Goal: Task Accomplishment & Management: Use online tool/utility

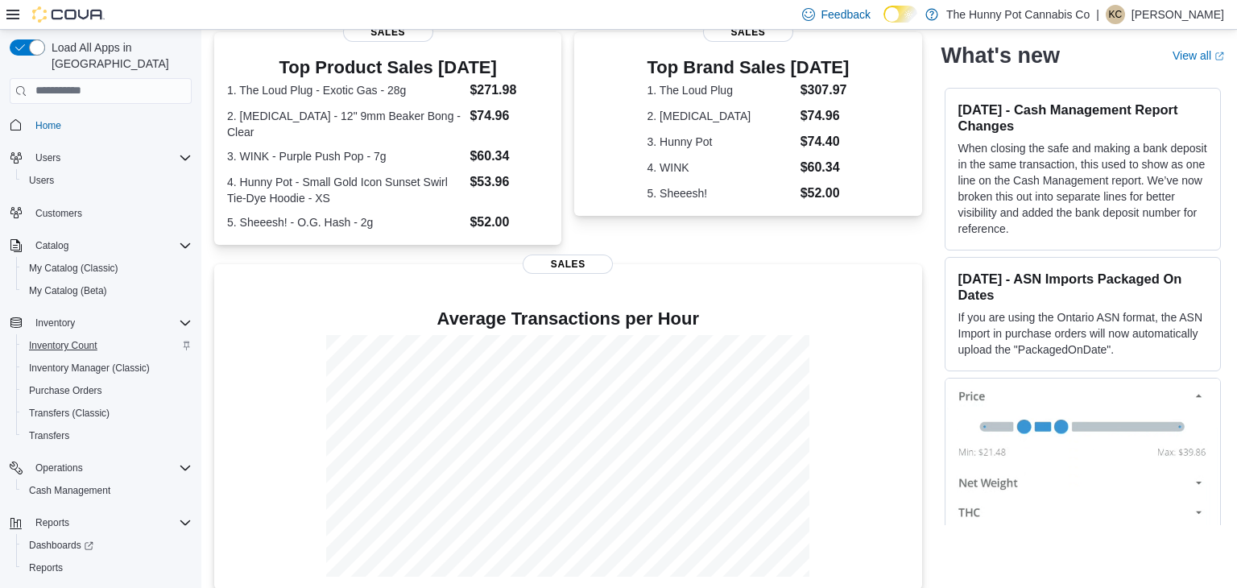
scroll to position [23, 0]
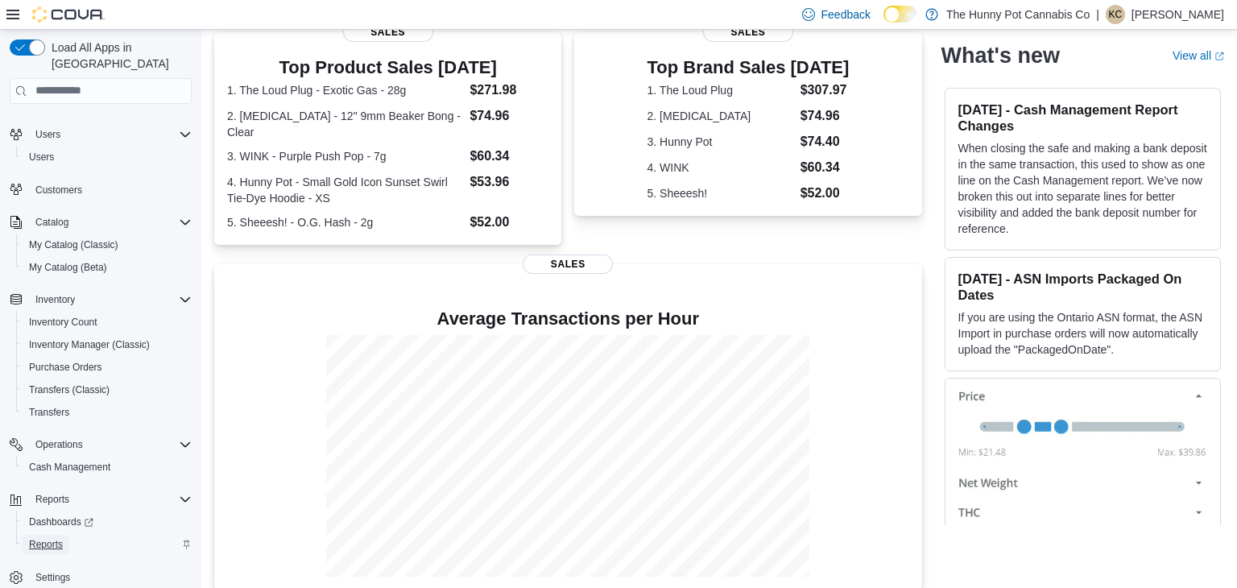
click at [53, 538] on span "Reports" at bounding box center [46, 544] width 34 height 13
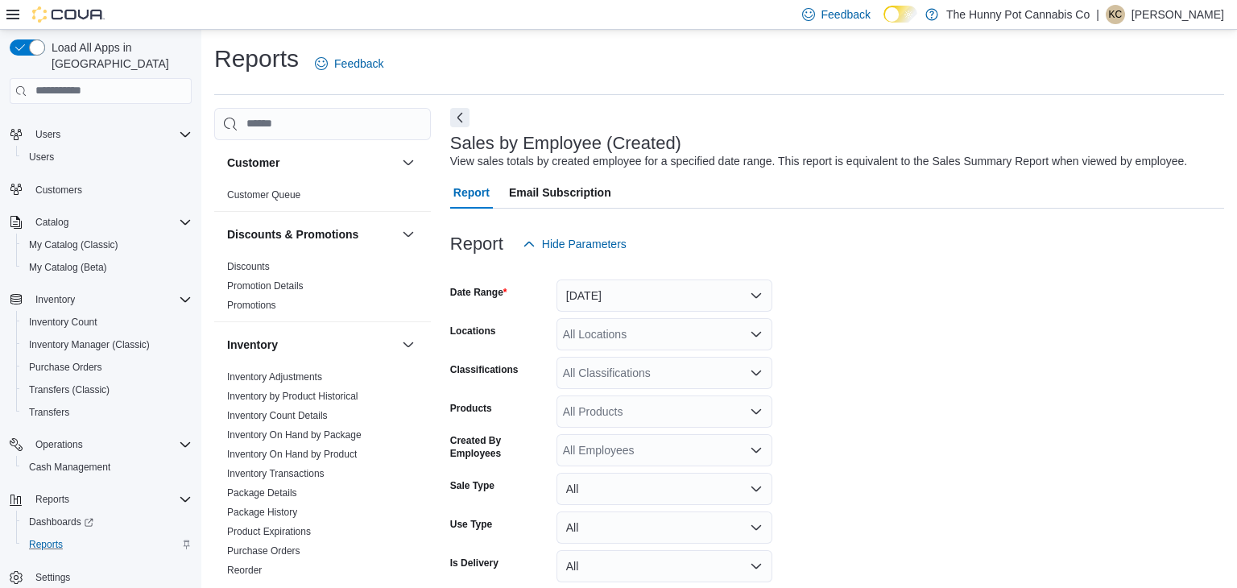
scroll to position [37, 0]
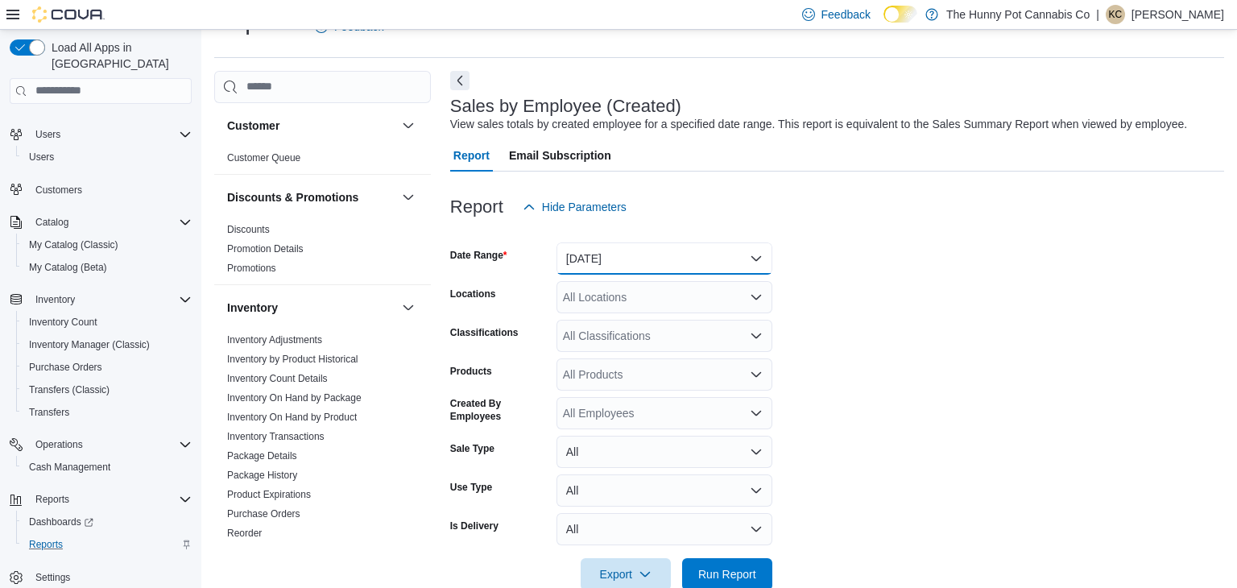
click at [715, 255] on button "Yesterday" at bounding box center [665, 258] width 216 height 32
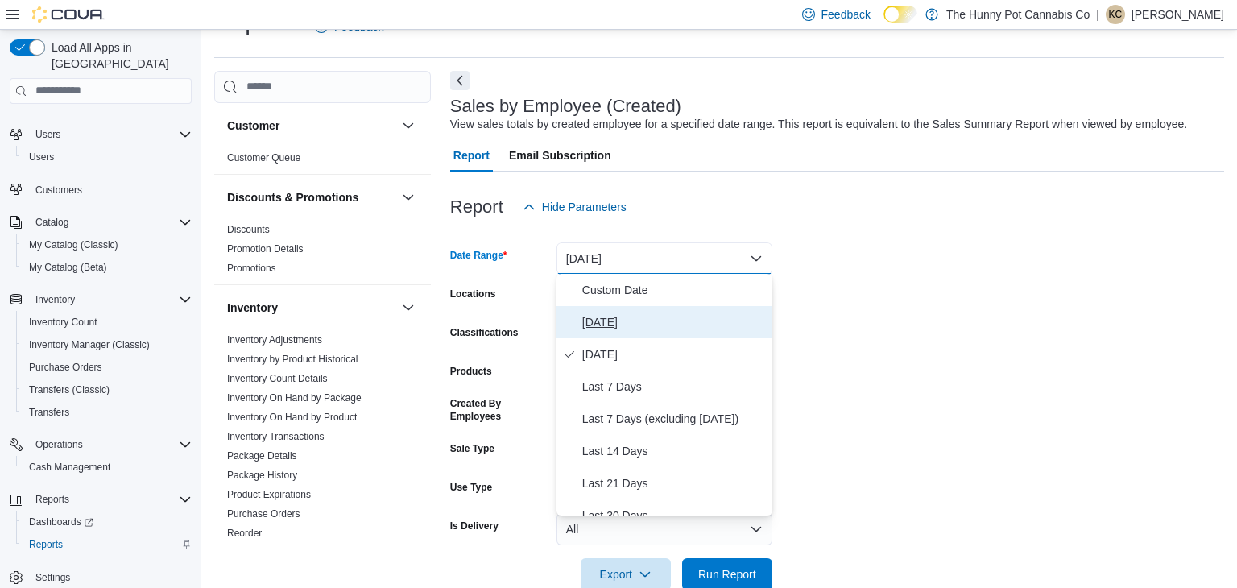
click at [603, 323] on span "[DATE]" at bounding box center [674, 321] width 184 height 19
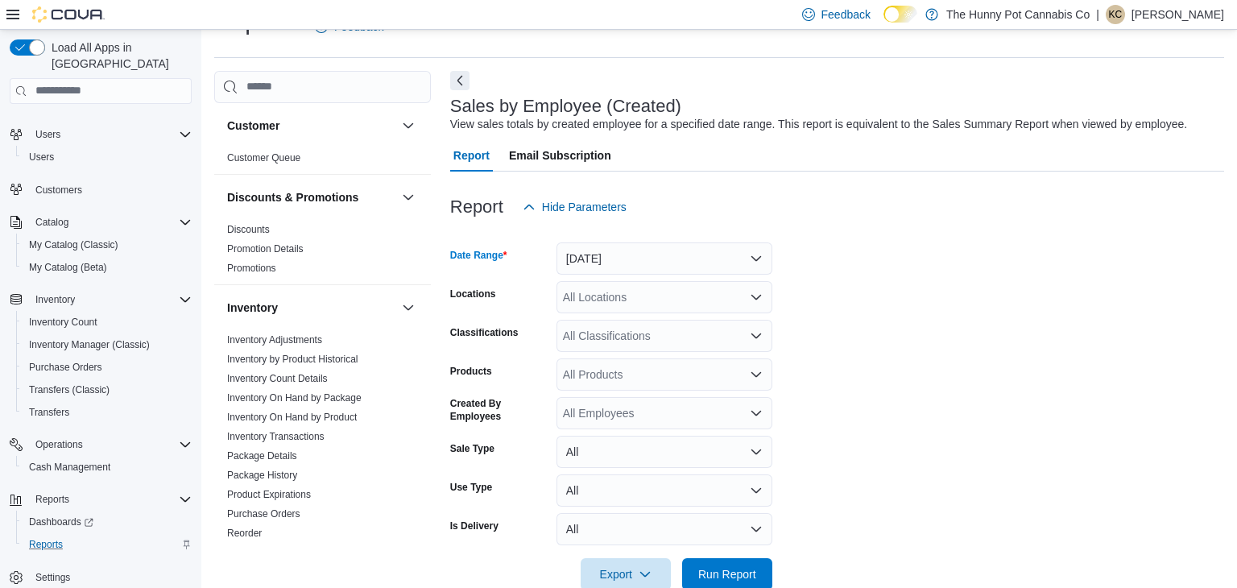
click at [709, 304] on div "All Locations" at bounding box center [665, 297] width 216 height 32
type input "***"
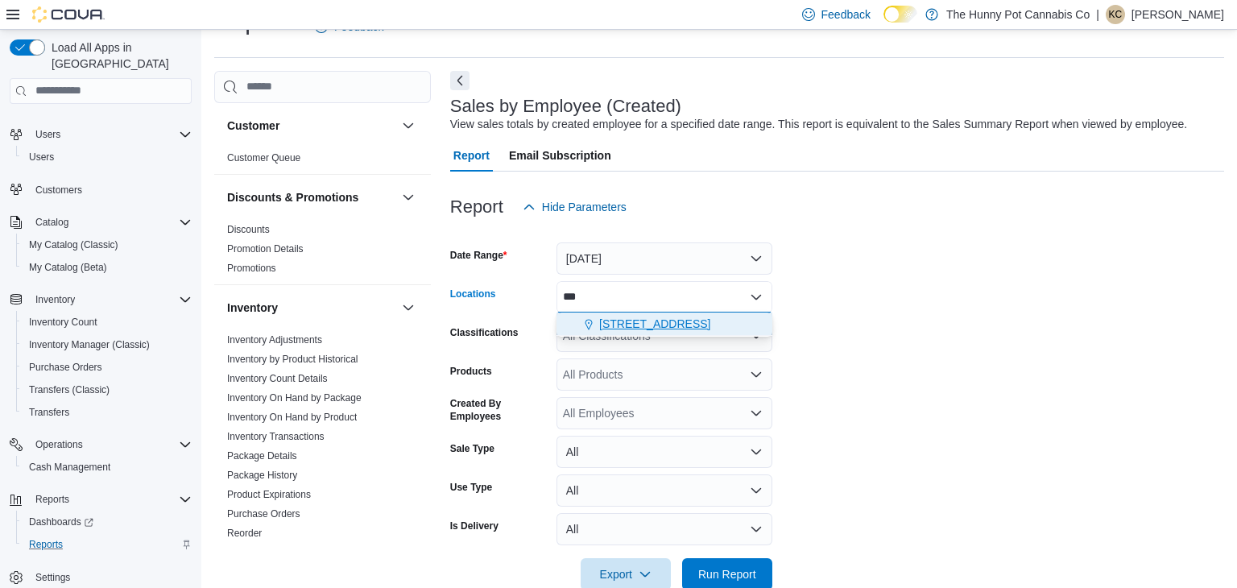
click at [686, 317] on span "[STREET_ADDRESS]" at bounding box center [654, 324] width 111 height 16
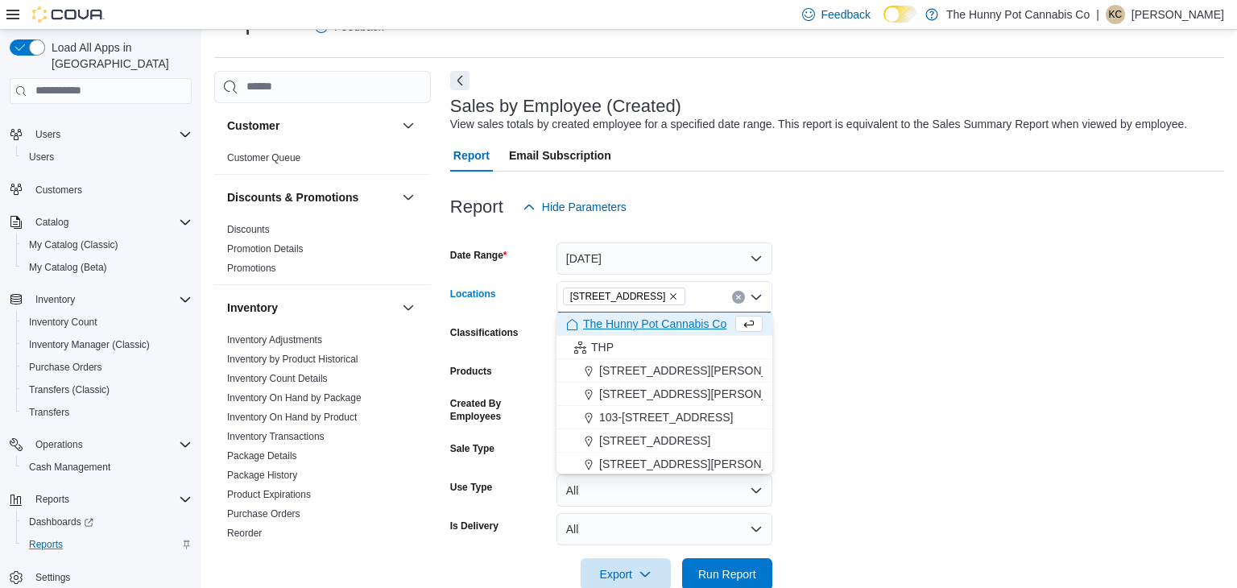
click at [958, 300] on form "Date Range Today Locations 334 Wellington Rd Combo box. Selected. 334 Wellingto…" at bounding box center [837, 406] width 774 height 367
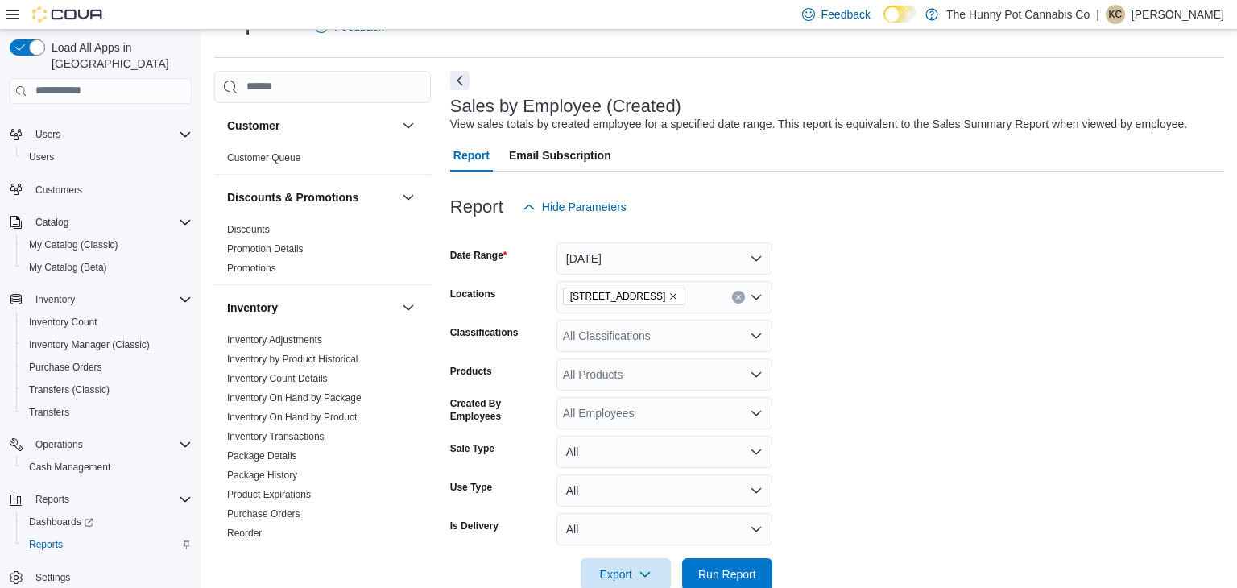
scroll to position [71, 0]
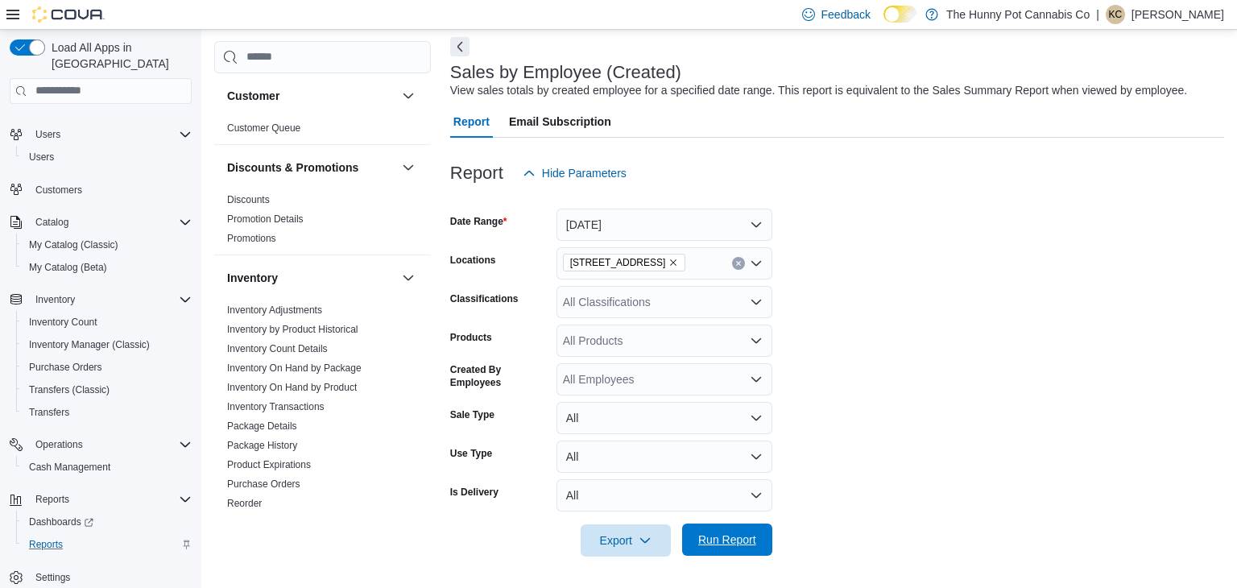
click at [730, 546] on span "Run Report" at bounding box center [727, 540] width 58 height 16
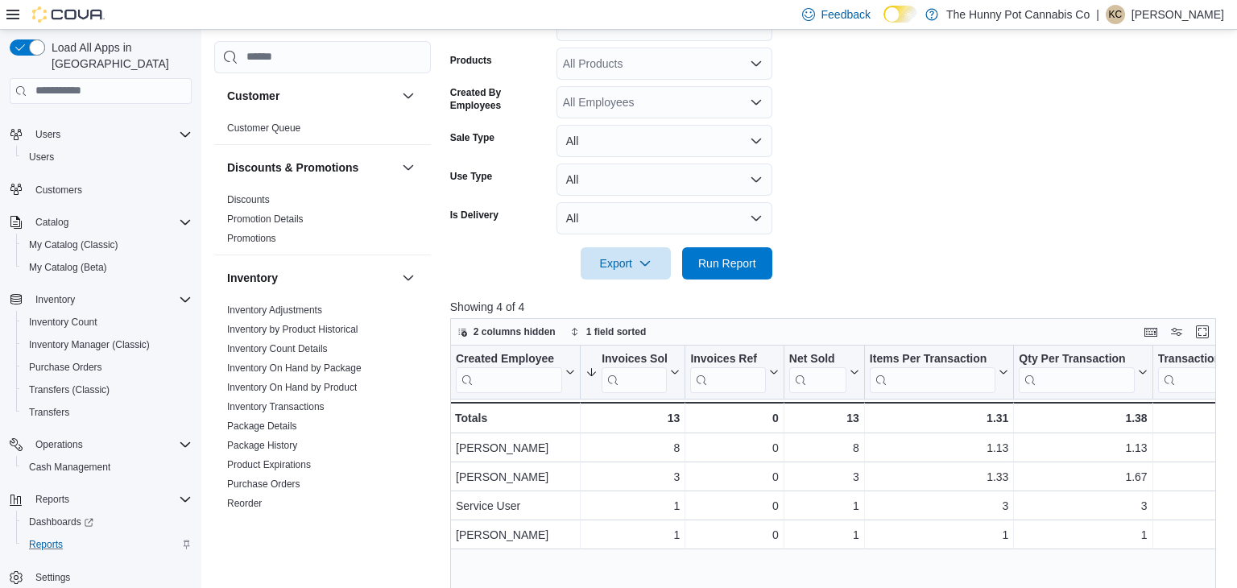
scroll to position [65, 0]
